Goal: Task Accomplishment & Management: Use online tool/utility

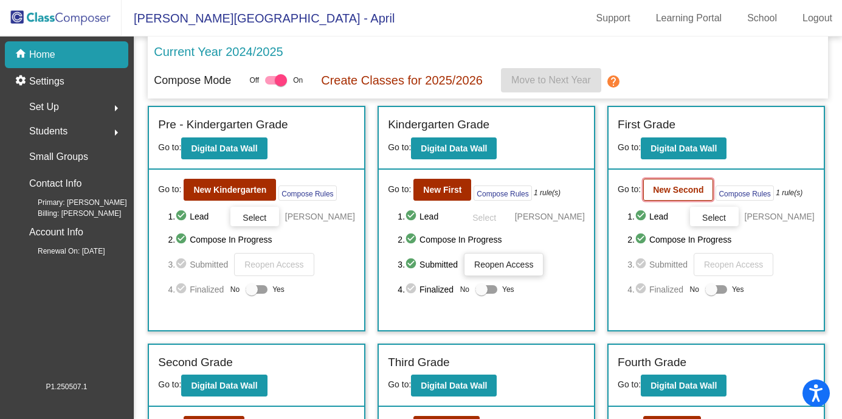
click at [680, 189] on b "New Second" at bounding box center [678, 190] width 50 height 10
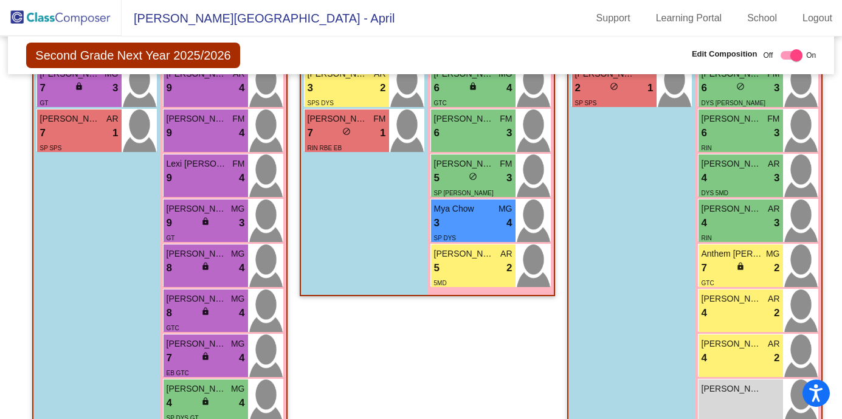
scroll to position [547, 0]
click at [732, 220] on div "4 lock do_not_disturb_alt 3" at bounding box center [741, 223] width 78 height 16
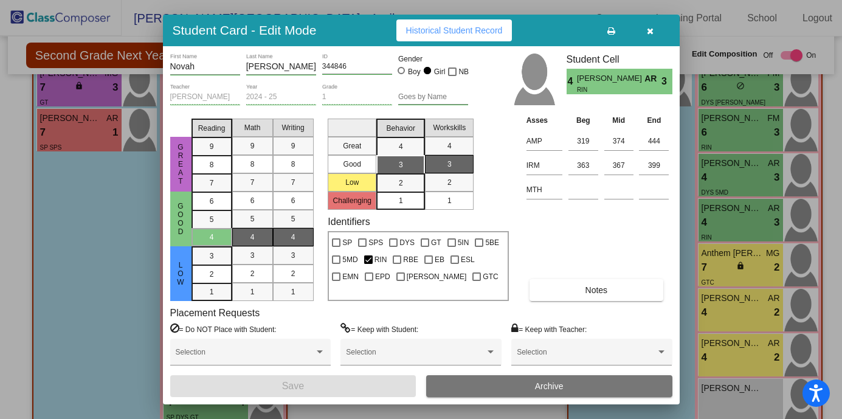
click at [651, 30] on icon "button" at bounding box center [650, 31] width 7 height 9
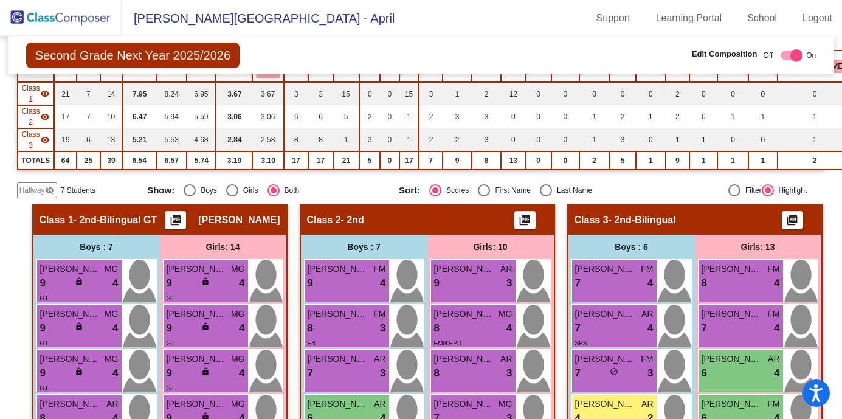
scroll to position [98, 0]
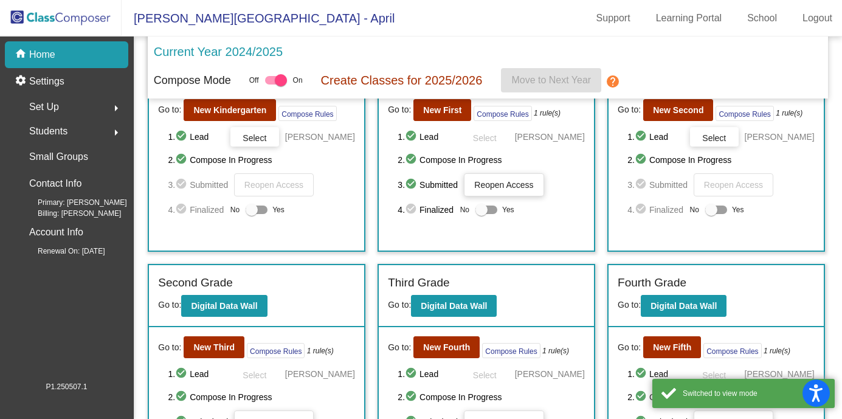
scroll to position [102, 0]
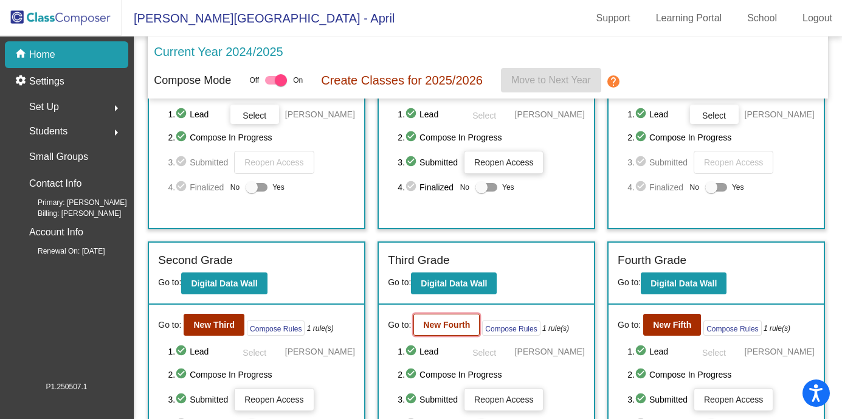
click at [435, 327] on b "New Fourth" at bounding box center [446, 325] width 47 height 10
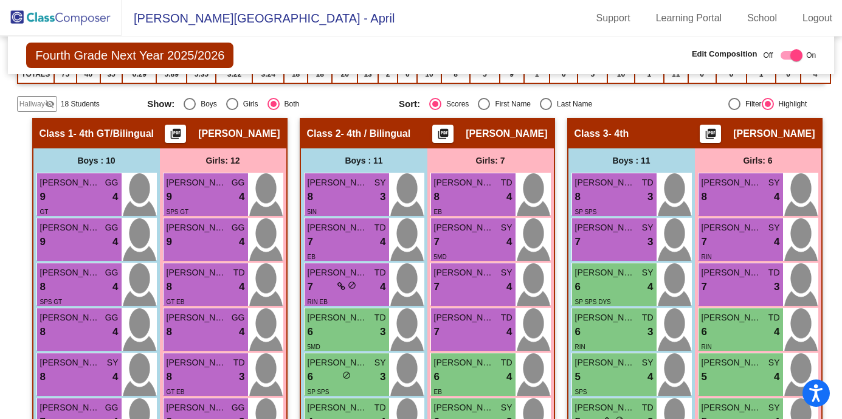
scroll to position [226, 0]
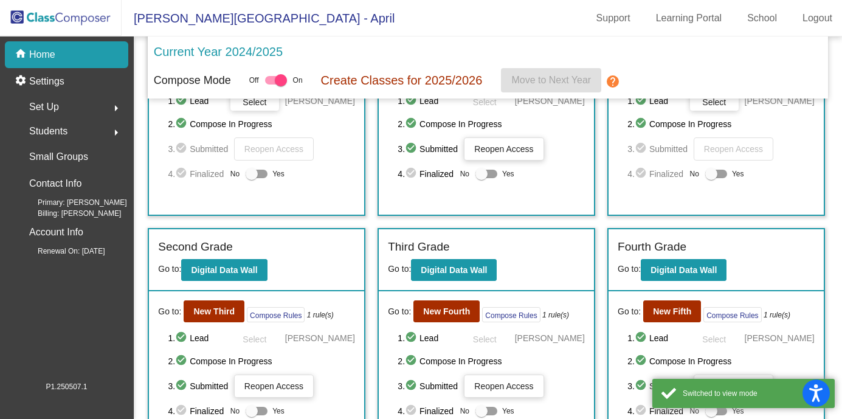
scroll to position [142, 0]
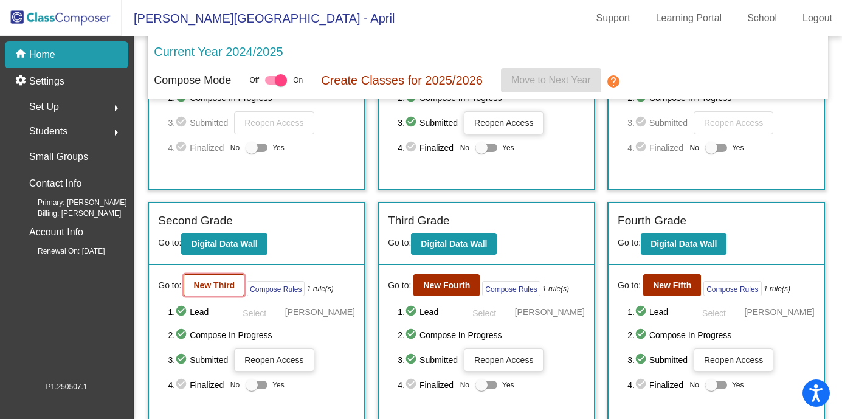
click at [219, 288] on b "New Third" at bounding box center [213, 285] width 41 height 10
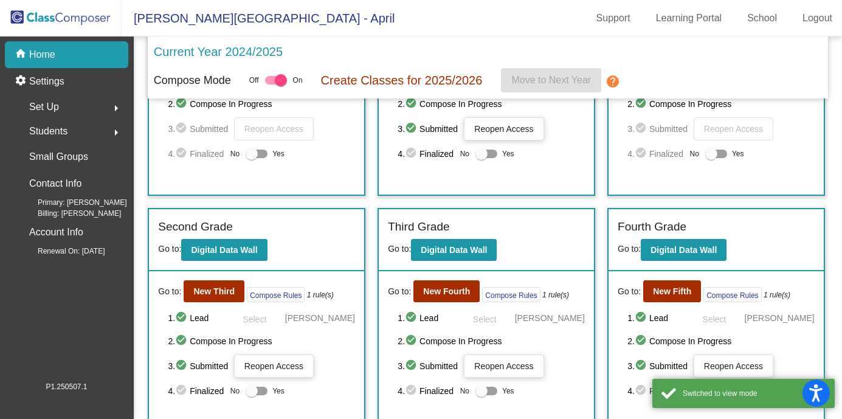
scroll to position [156, 0]
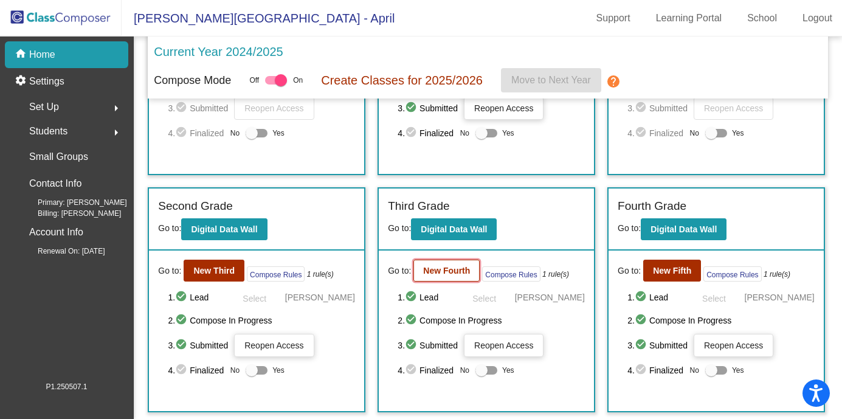
click at [460, 273] on b "New Fourth" at bounding box center [446, 271] width 47 height 10
